Goal: Task Accomplishment & Management: Use online tool/utility

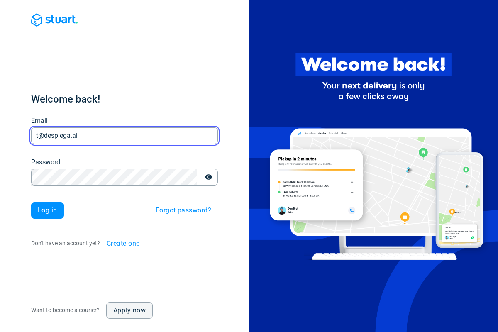
type input "t@desplega.ai"
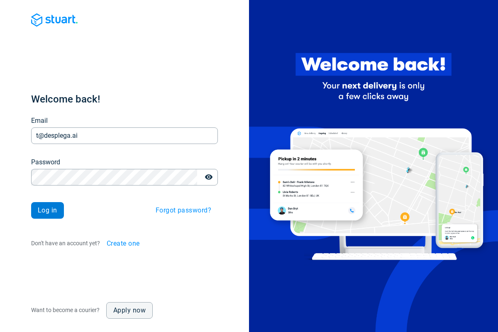
click at [47, 210] on span "Log in" at bounding box center [47, 210] width 19 height 7
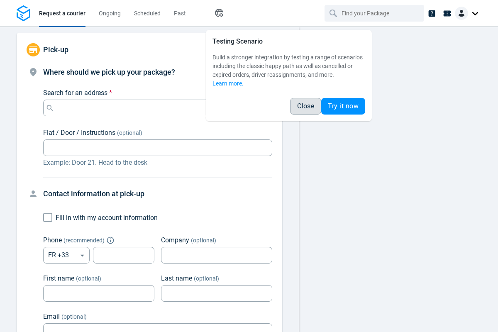
click at [305, 106] on span "Close" at bounding box center [305, 106] width 17 height 7
